Goal: Browse casually

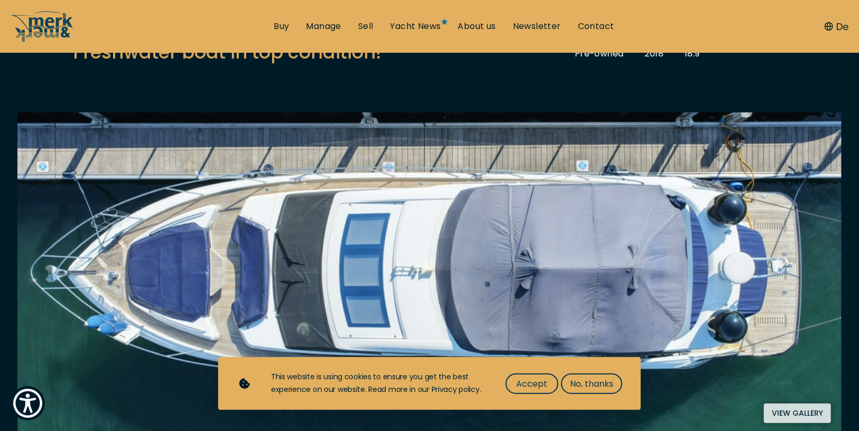
scroll to position [158, 0]
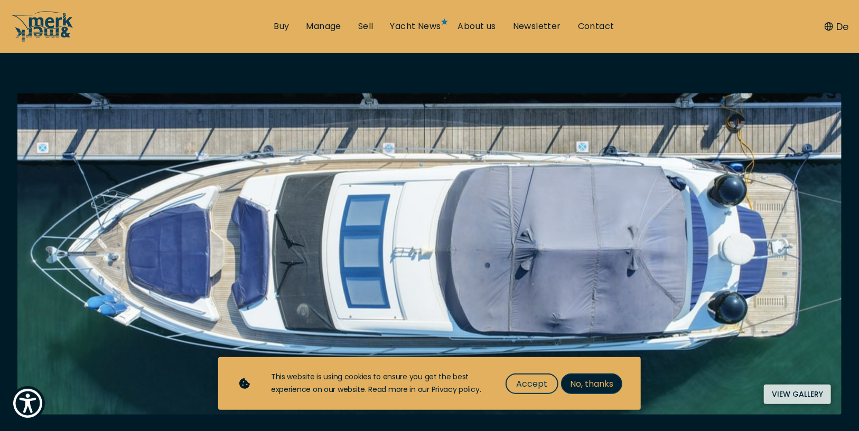
click at [600, 387] on span "No, thanks" at bounding box center [591, 384] width 43 height 13
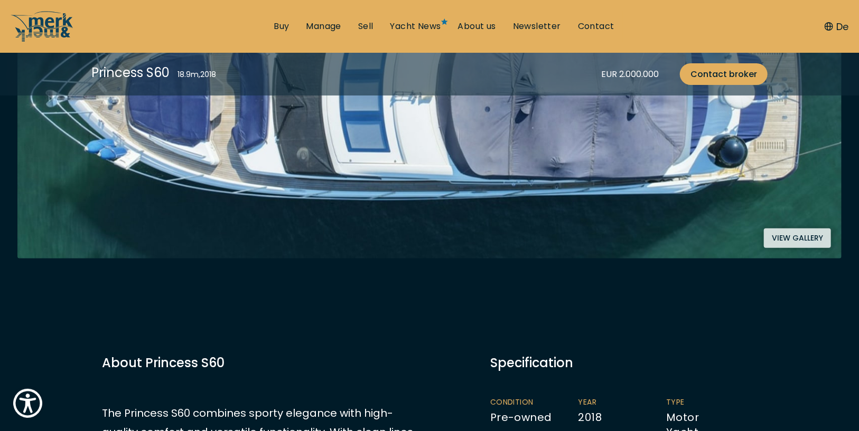
scroll to position [317, 0]
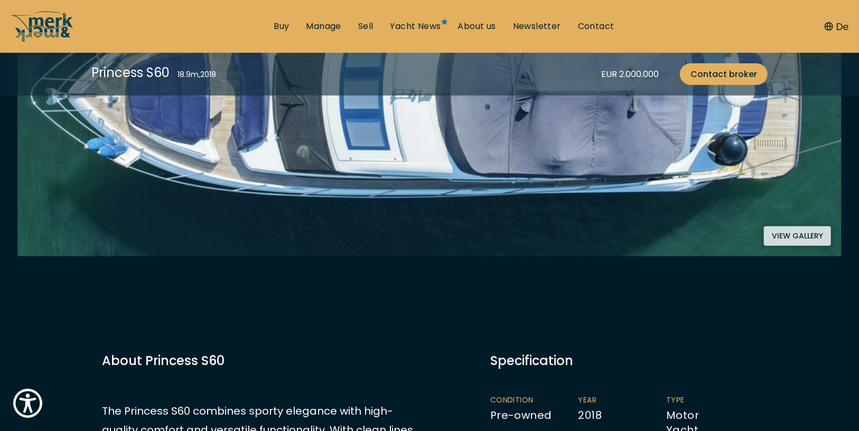
click at [808, 233] on button "View gallery" at bounding box center [797, 237] width 67 height 20
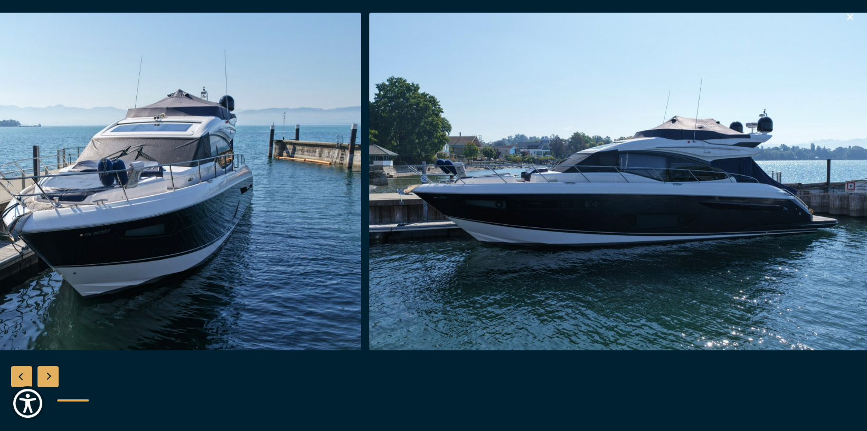
click at [586, 201] on img "button" at bounding box center [620, 182] width 503 height 338
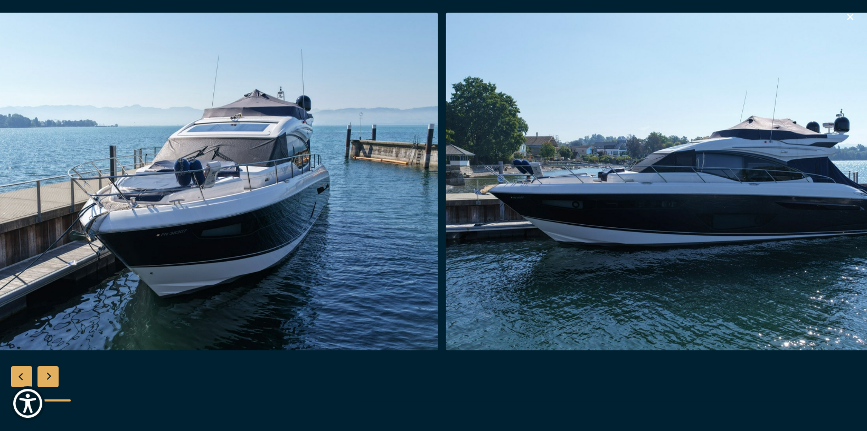
click at [45, 374] on div "Next slide" at bounding box center [47, 377] width 21 height 21
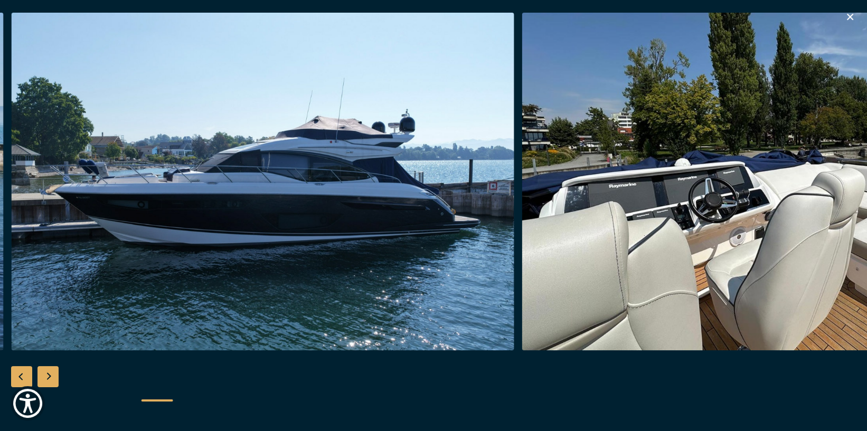
click at [45, 374] on div "Next slide" at bounding box center [47, 377] width 21 height 21
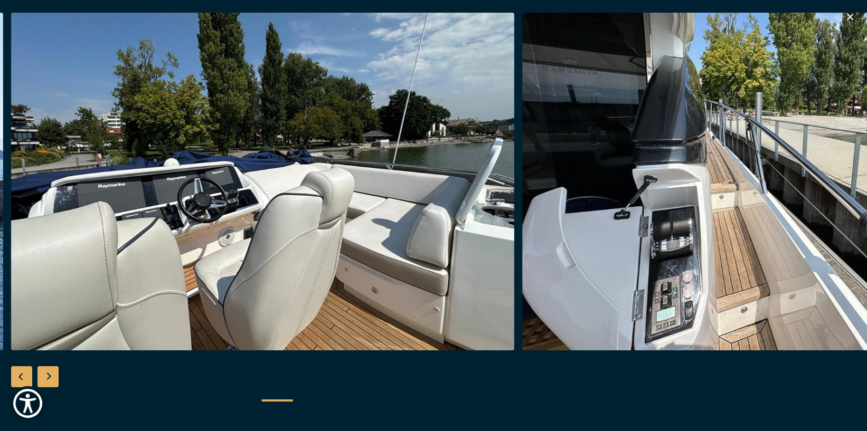
click at [45, 374] on div "Next slide" at bounding box center [47, 377] width 21 height 21
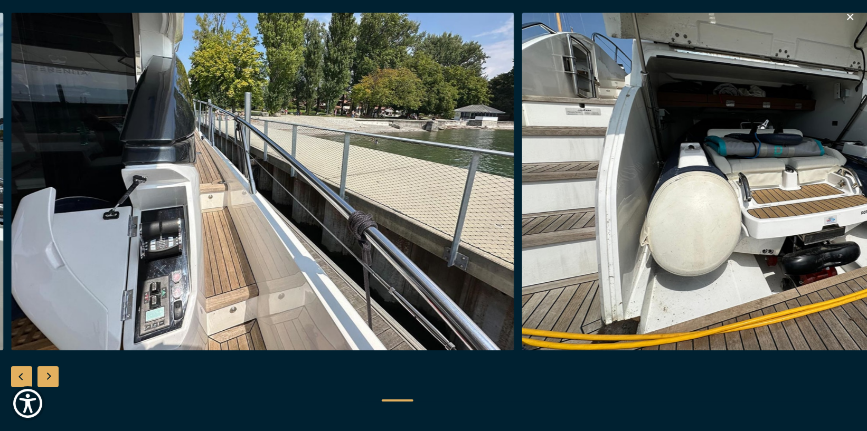
click at [45, 374] on div "Next slide" at bounding box center [47, 377] width 21 height 21
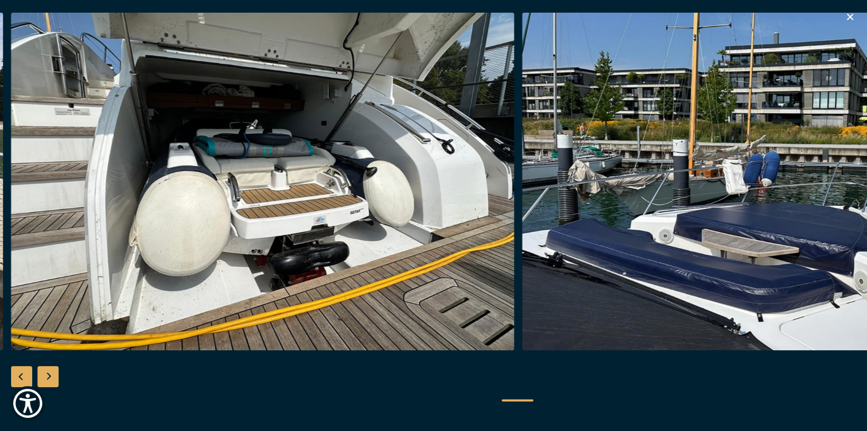
click at [45, 374] on div "Next slide" at bounding box center [47, 377] width 21 height 21
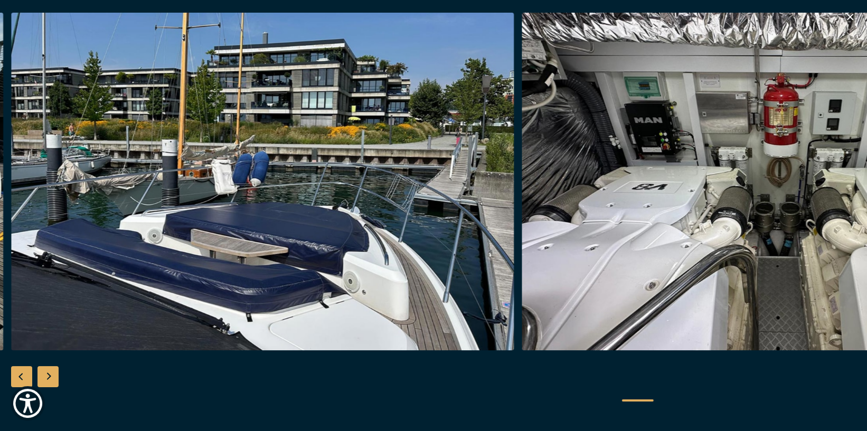
click at [45, 374] on div "Next slide" at bounding box center [47, 377] width 21 height 21
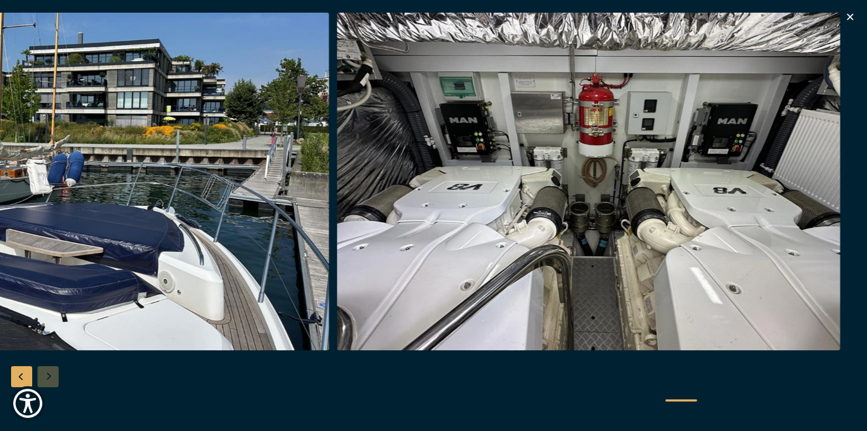
click at [45, 374] on div at bounding box center [433, 216] width 867 height 407
click at [851, 14] on icon "button" at bounding box center [850, 17] width 13 height 13
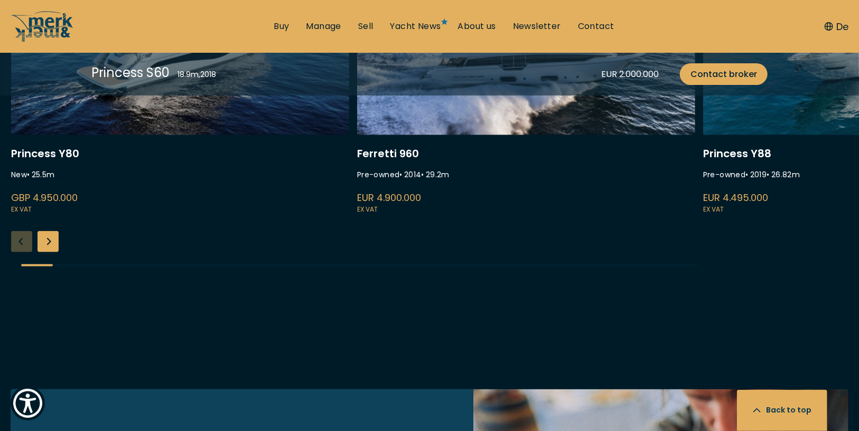
scroll to position [3010, 0]
